Goal: Find specific page/section

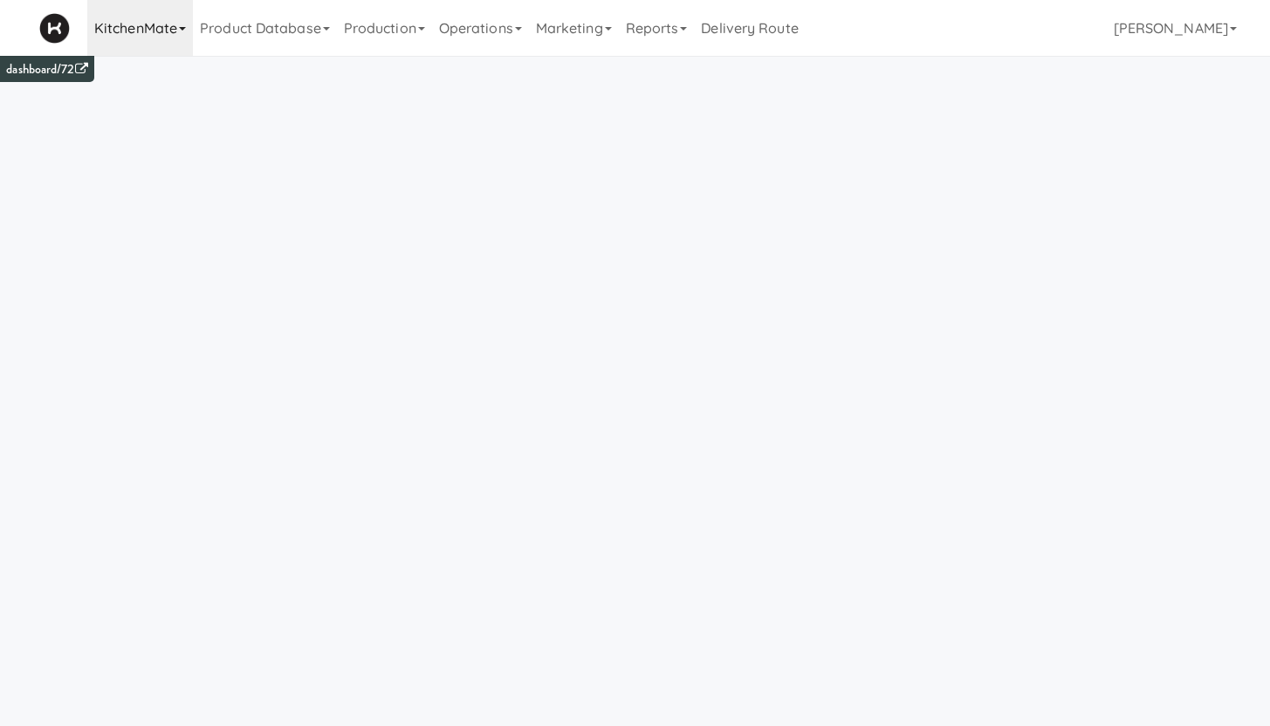
click at [142, 27] on link "KitchenMate" at bounding box center [140, 28] width 106 height 56
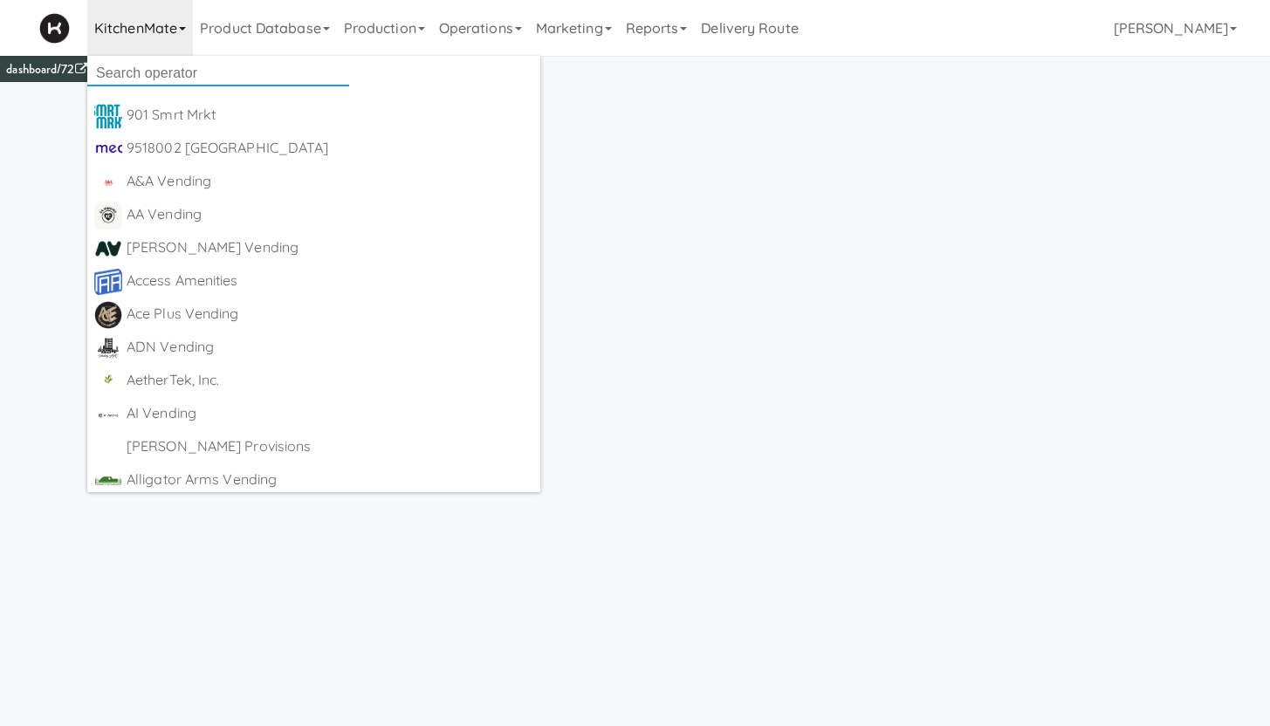
click at [147, 70] on input "text" at bounding box center [218, 73] width 262 height 26
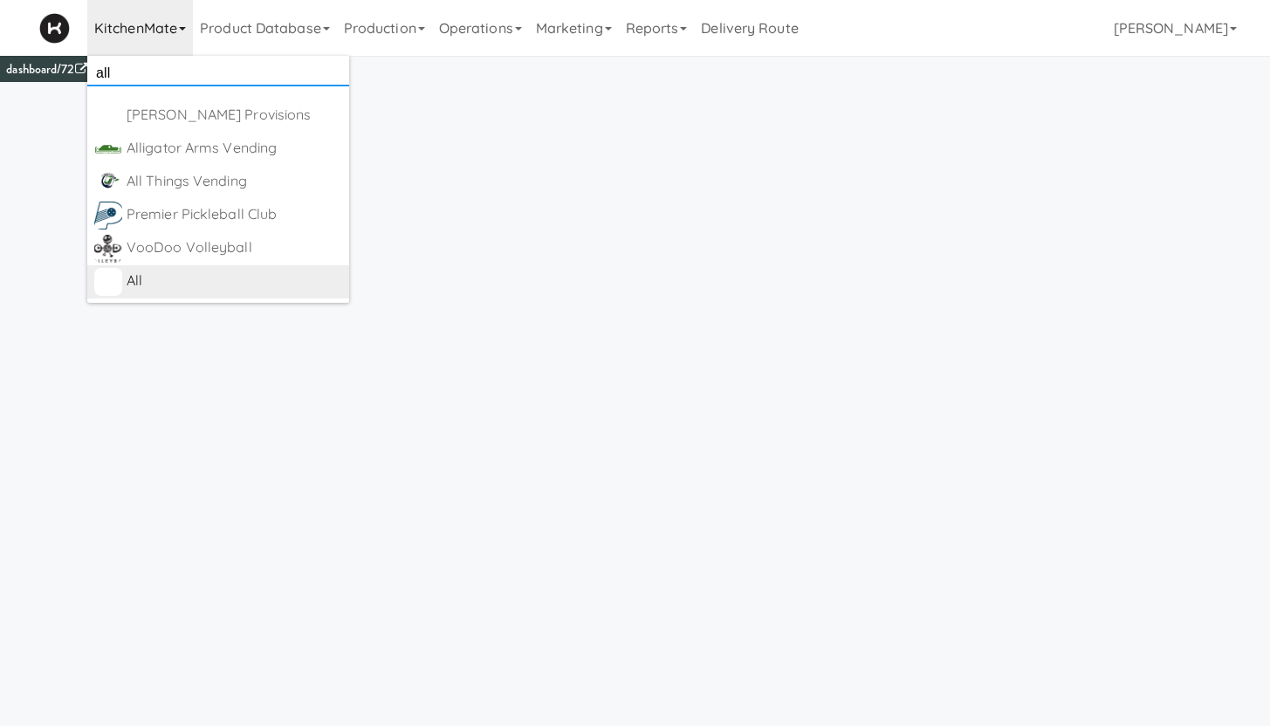
type input "all"
click at [155, 281] on div "All" at bounding box center [235, 281] width 216 height 26
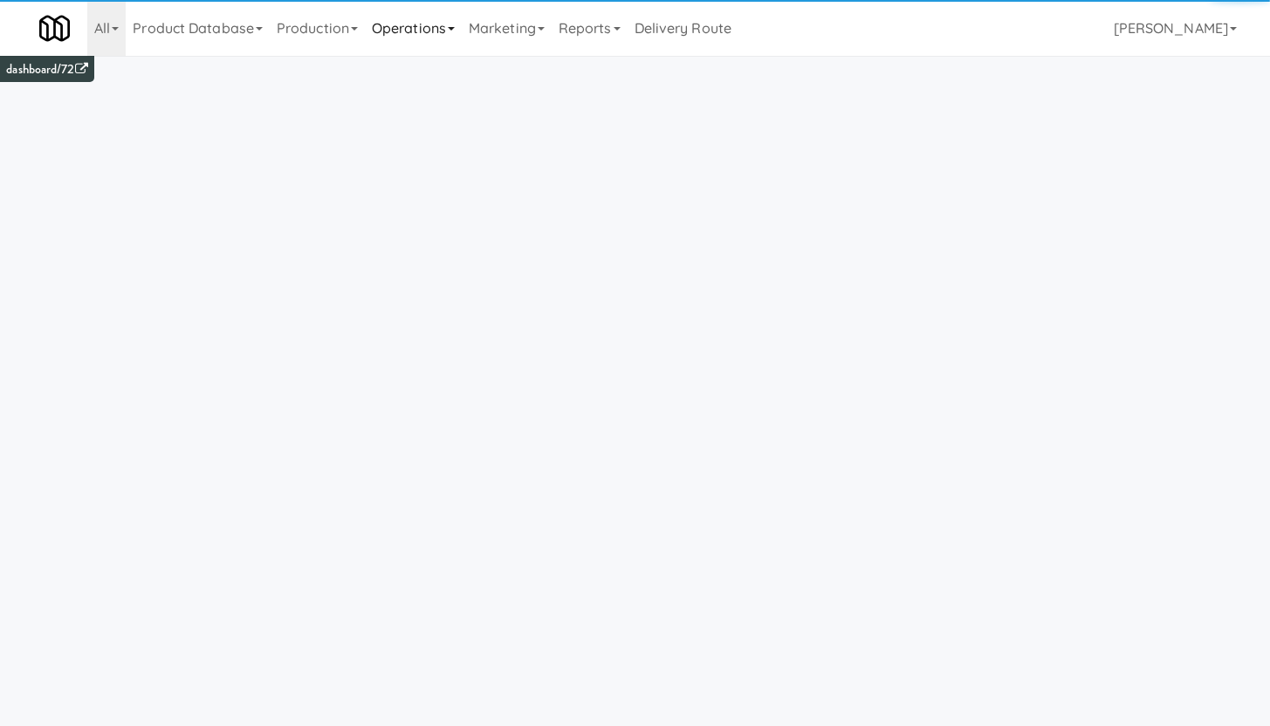
click at [417, 35] on link "Operations" at bounding box center [413, 28] width 97 height 56
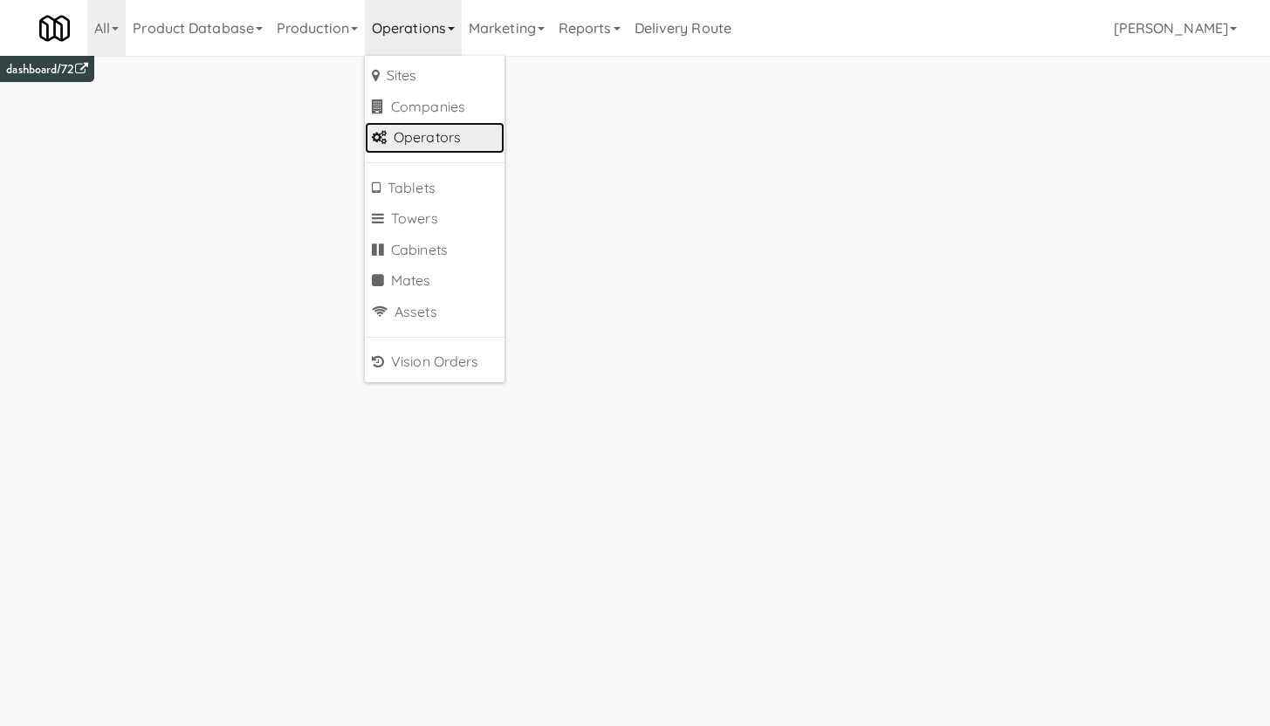
click at [430, 137] on link "Operators" at bounding box center [435, 137] width 140 height 31
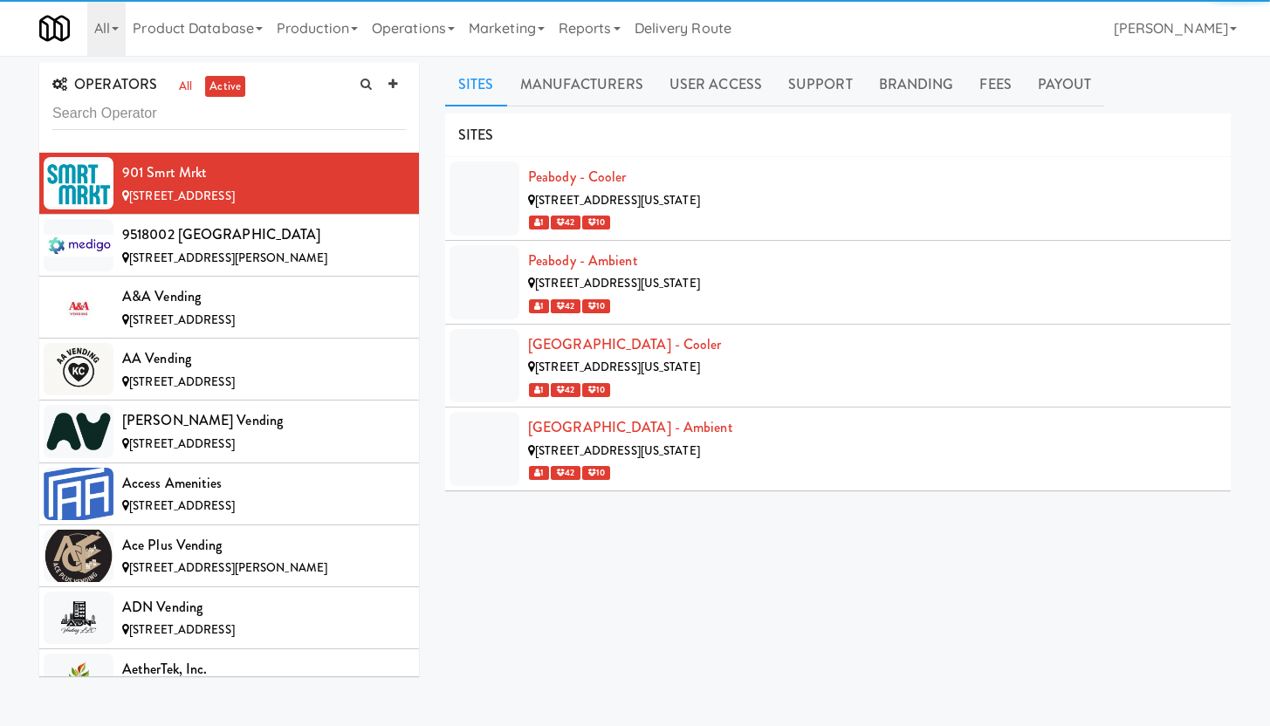
click at [133, 123] on input "text" at bounding box center [228, 114] width 353 height 32
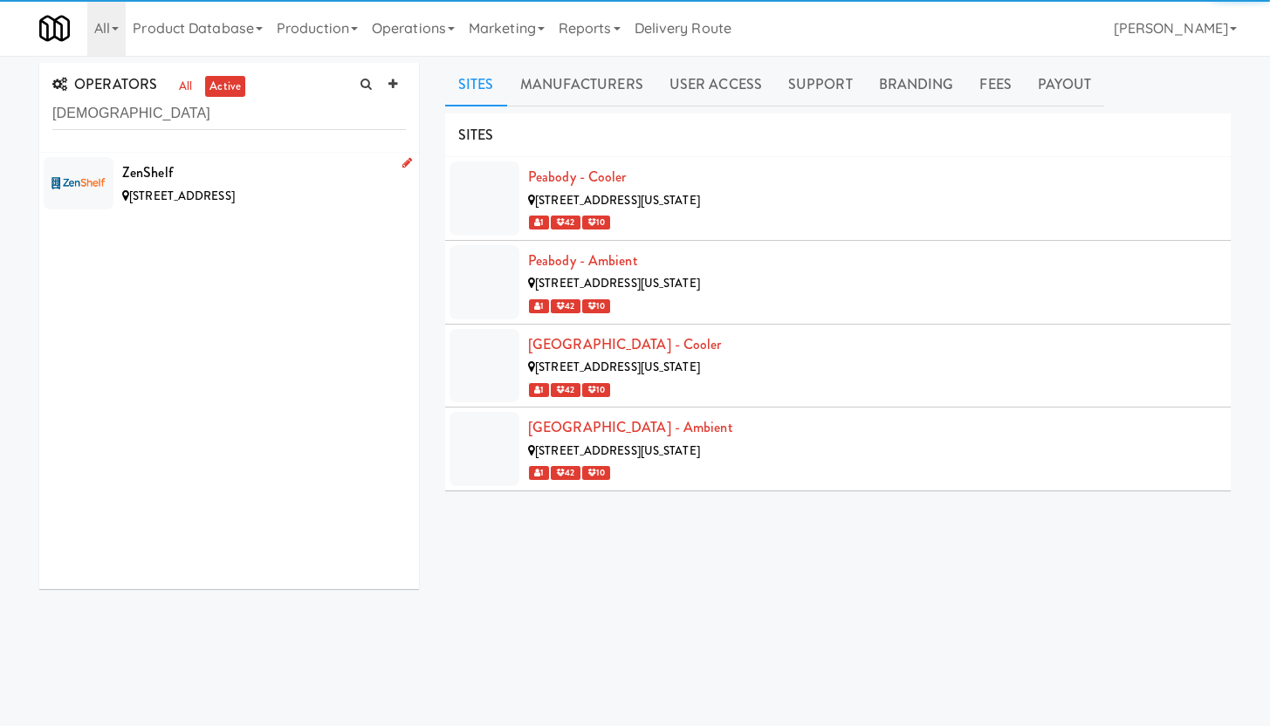
type input "zen"
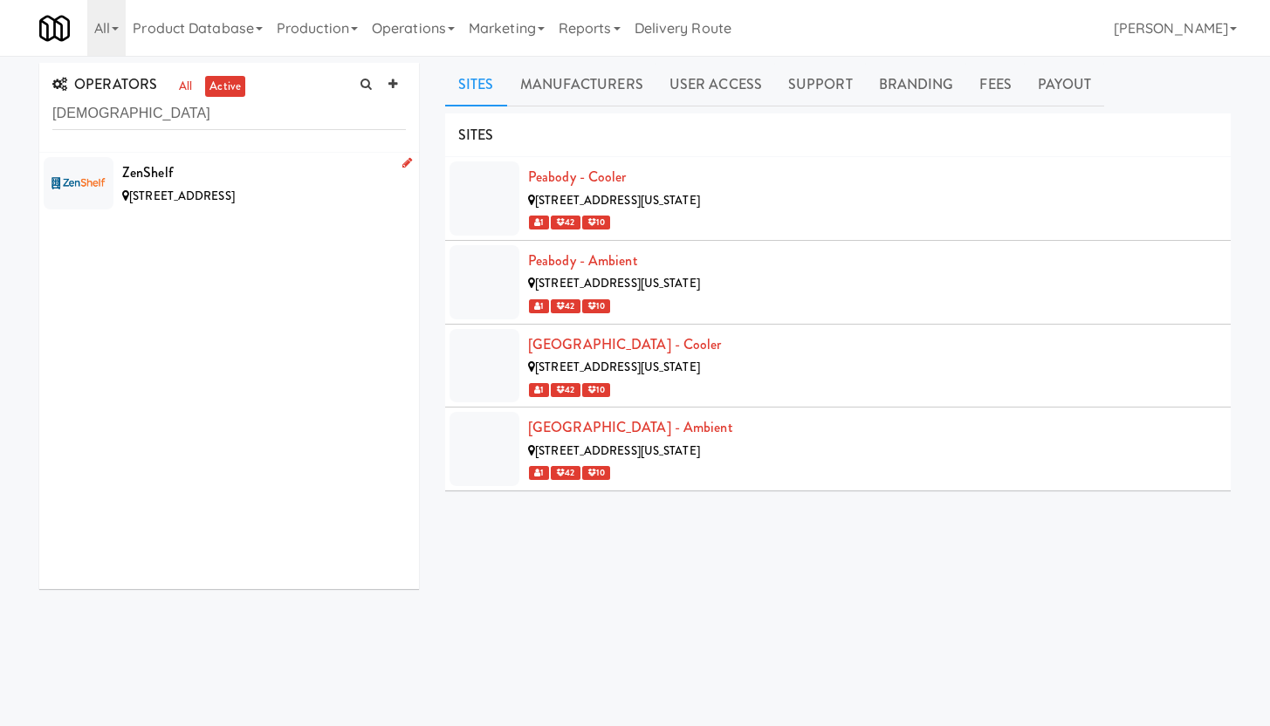
click at [249, 182] on div "ZenShelf" at bounding box center [264, 173] width 284 height 26
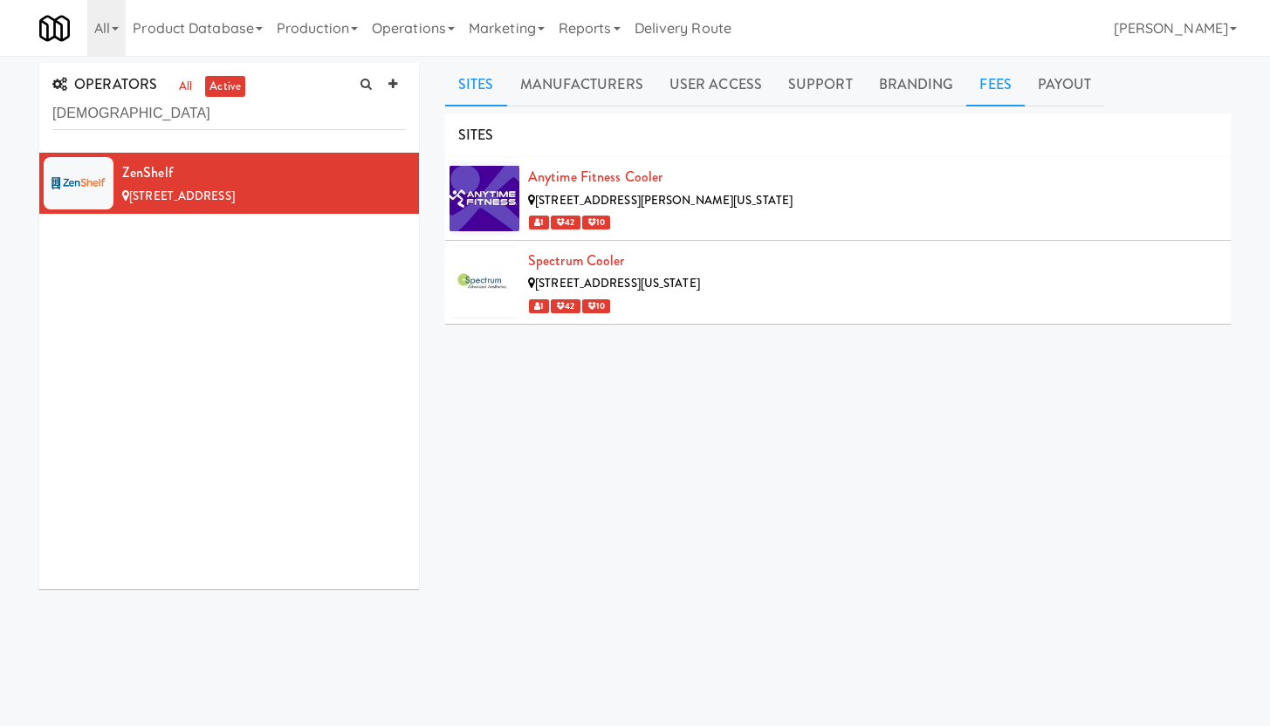
click at [997, 89] on link "Fees" at bounding box center [995, 85] width 58 height 44
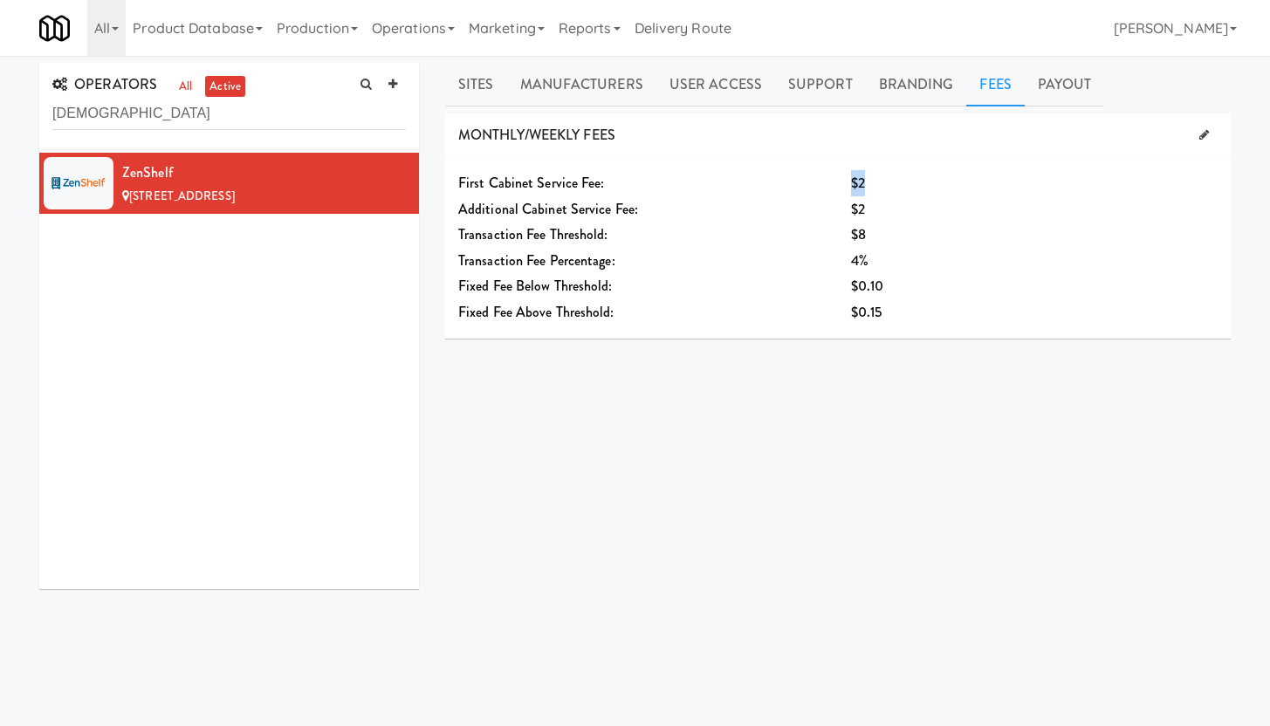
drag, startPoint x: 852, startPoint y: 182, endPoint x: 888, endPoint y: 185, distance: 36.8
click at [888, 185] on div "$2" at bounding box center [1001, 183] width 301 height 26
click at [893, 185] on div "$2" at bounding box center [1001, 183] width 301 height 26
